Goal: Task Accomplishment & Management: Complete application form

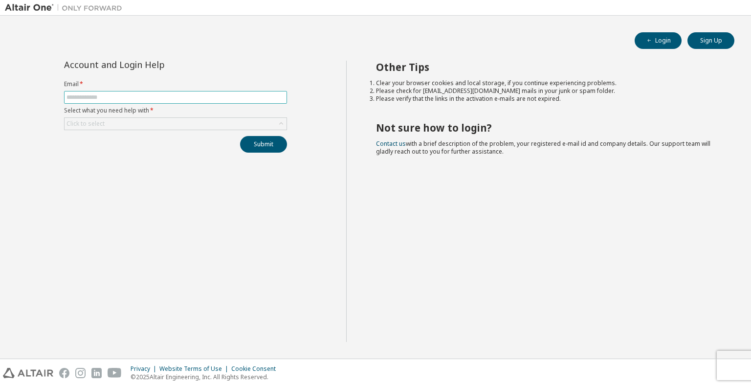
click at [150, 98] on input "text" at bounding box center [176, 97] width 218 height 8
type input "**********"
click at [162, 121] on div "Click to select" at bounding box center [176, 124] width 222 height 12
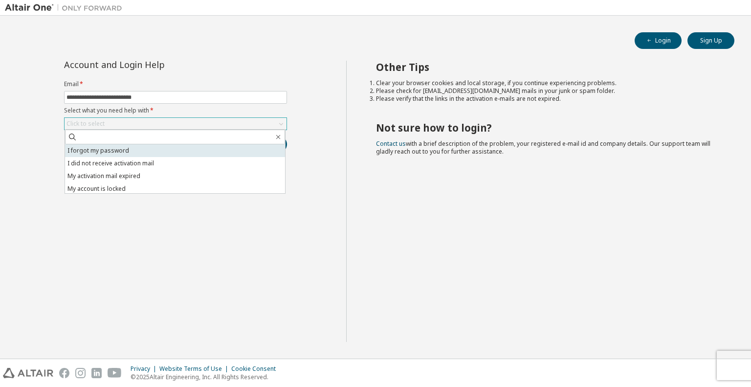
click at [164, 152] on li "I forgot my password" at bounding box center [175, 150] width 220 height 13
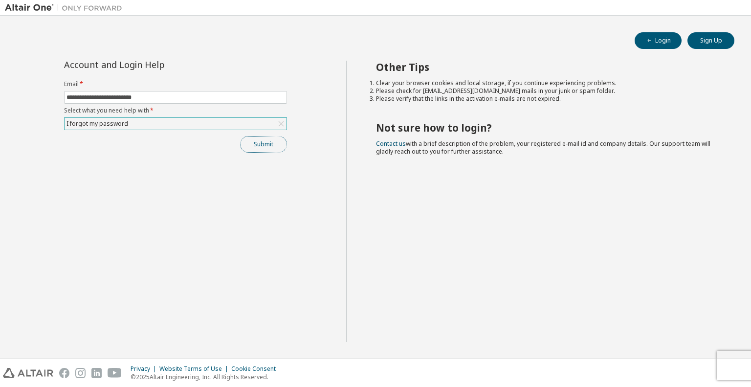
click at [263, 142] on button "Submit" at bounding box center [263, 144] width 47 height 17
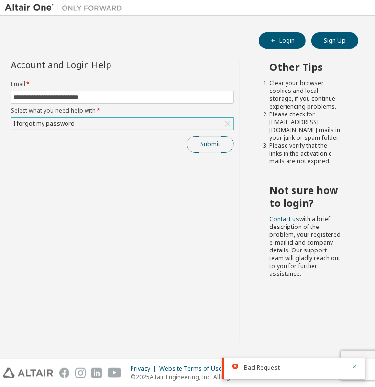
click at [208, 142] on button "Submit" at bounding box center [210, 144] width 47 height 17
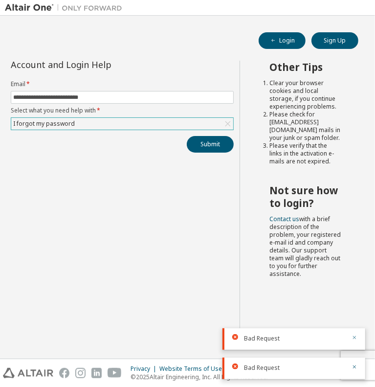
click at [355, 336] on icon "button" at bounding box center [355, 337] width 6 height 6
click at [354, 365] on icon "button" at bounding box center [355, 367] width 6 height 6
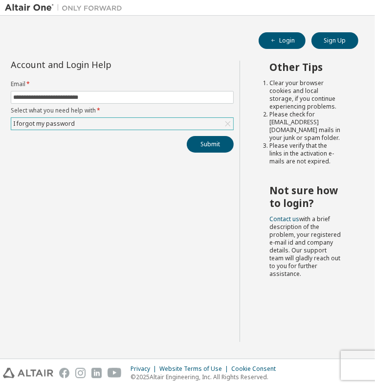
click at [131, 126] on div "I forgot my password" at bounding box center [122, 124] width 222 height 12
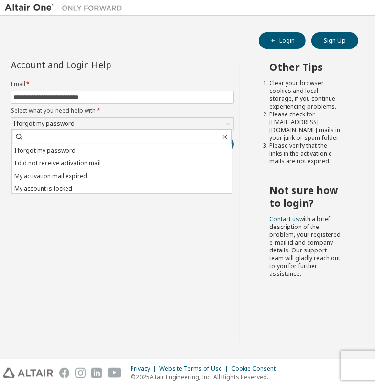
drag, startPoint x: 85, startPoint y: 230, endPoint x: 32, endPoint y: 57, distance: 180.5
click at [86, 229] on div "**********" at bounding box center [122, 201] width 235 height 281
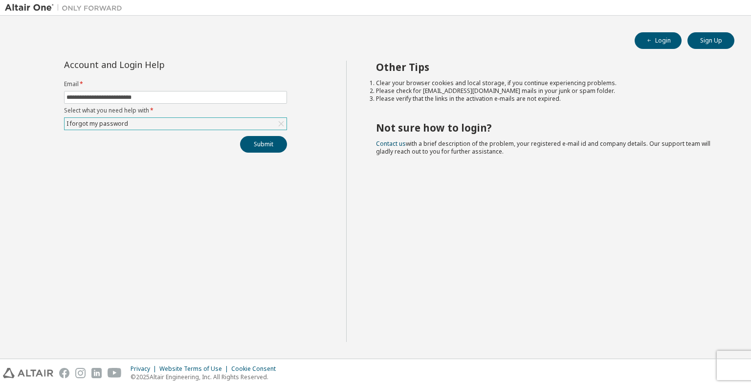
click at [163, 125] on div "I forgot my password" at bounding box center [176, 124] width 222 height 12
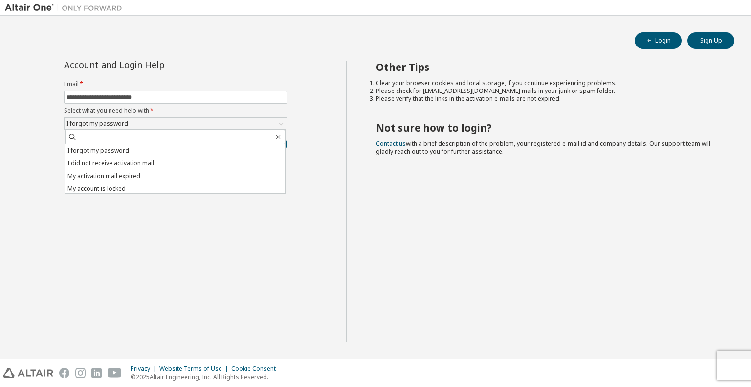
click at [166, 160] on li "I did not receive activation mail" at bounding box center [175, 163] width 220 height 13
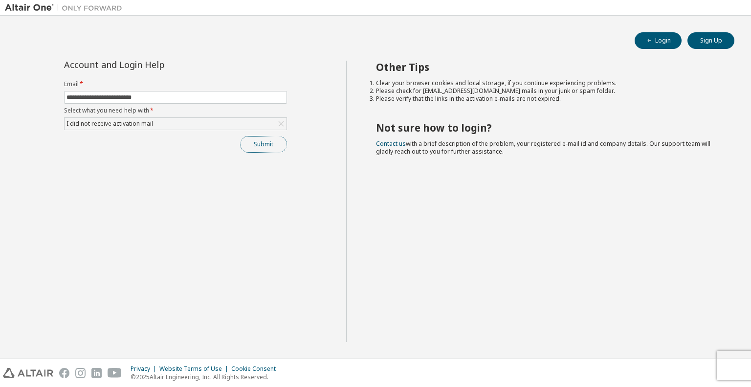
click at [257, 146] on button "Submit" at bounding box center [263, 144] width 47 height 17
click at [730, 367] on icon "button" at bounding box center [731, 367] width 6 height 6
click at [268, 145] on button "Submit" at bounding box center [263, 144] width 47 height 17
click at [730, 365] on icon "button" at bounding box center [731, 367] width 6 height 6
click at [540, 223] on div "Other Tips Clear your browser cookies and local storage, if you continue experi…" at bounding box center [546, 201] width 401 height 281
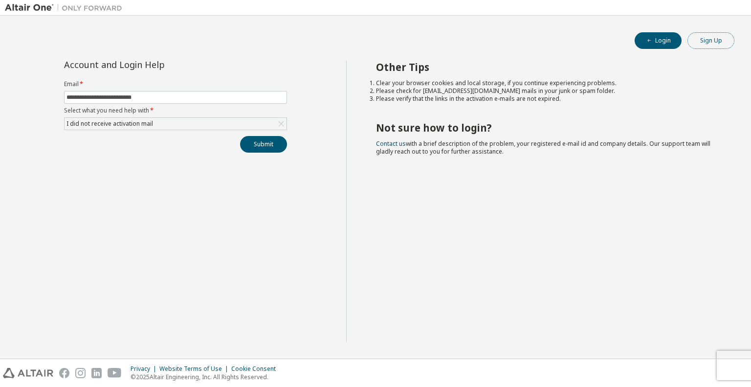
click at [709, 42] on button "Sign Up" at bounding box center [711, 40] width 47 height 17
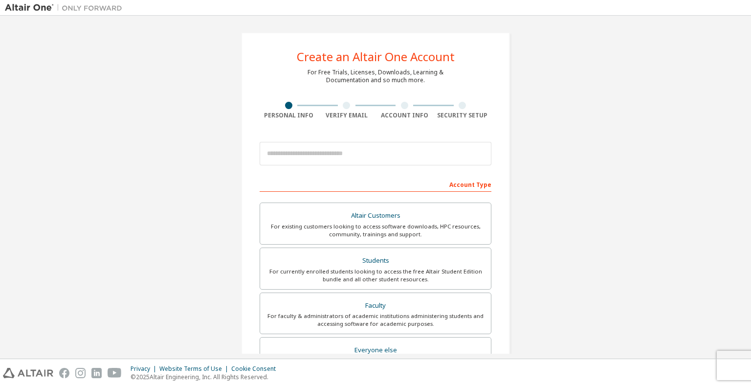
scroll to position [49, 0]
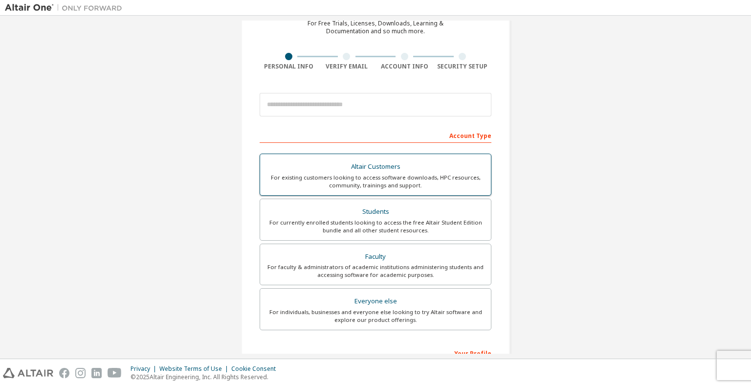
click at [380, 170] on div "Altair Customers" at bounding box center [375, 167] width 219 height 14
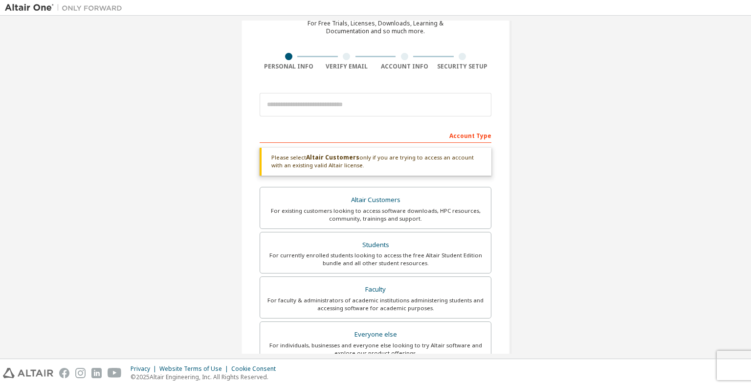
scroll to position [0, 0]
